Goal: Check status: Check status

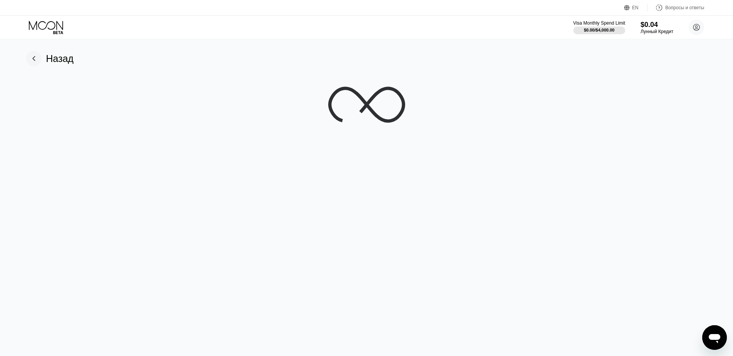
click at [65, 61] on div "Назад" at bounding box center [60, 58] width 28 height 11
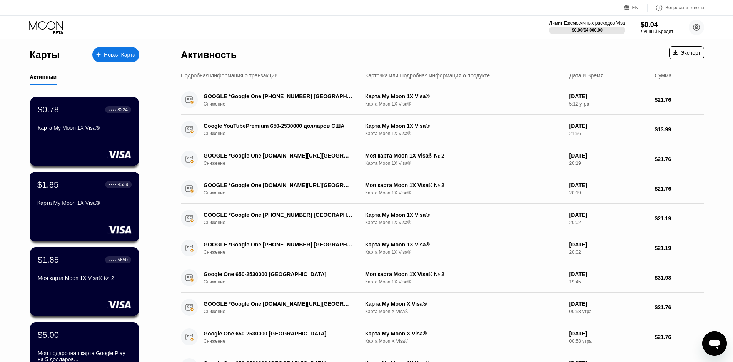
click at [98, 206] on div "Карта My Moon 1X Visa®" at bounding box center [84, 203] width 94 height 6
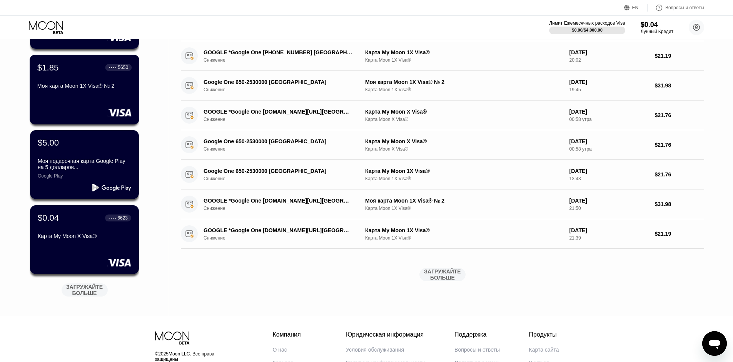
scroll to position [192, 0]
click at [89, 237] on div "Карта My Moon X Visa®" at bounding box center [84, 235] width 94 height 6
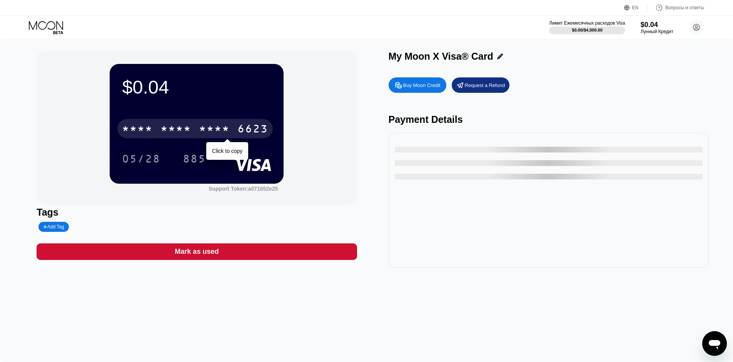
click at [144, 130] on div "* * * *" at bounding box center [137, 130] width 31 height 12
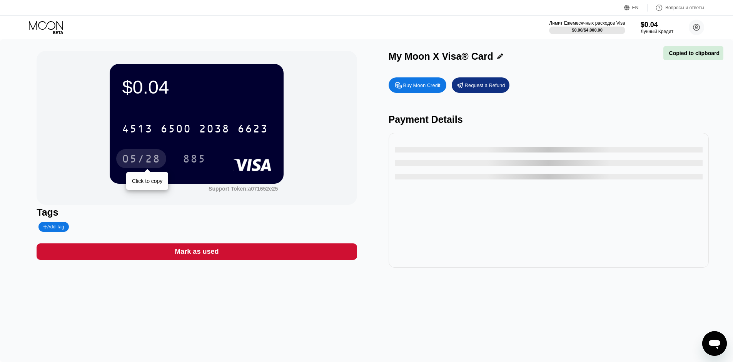
click at [142, 160] on div "05/28" at bounding box center [141, 160] width 38 height 12
